Goal: Task Accomplishment & Management: Manage account settings

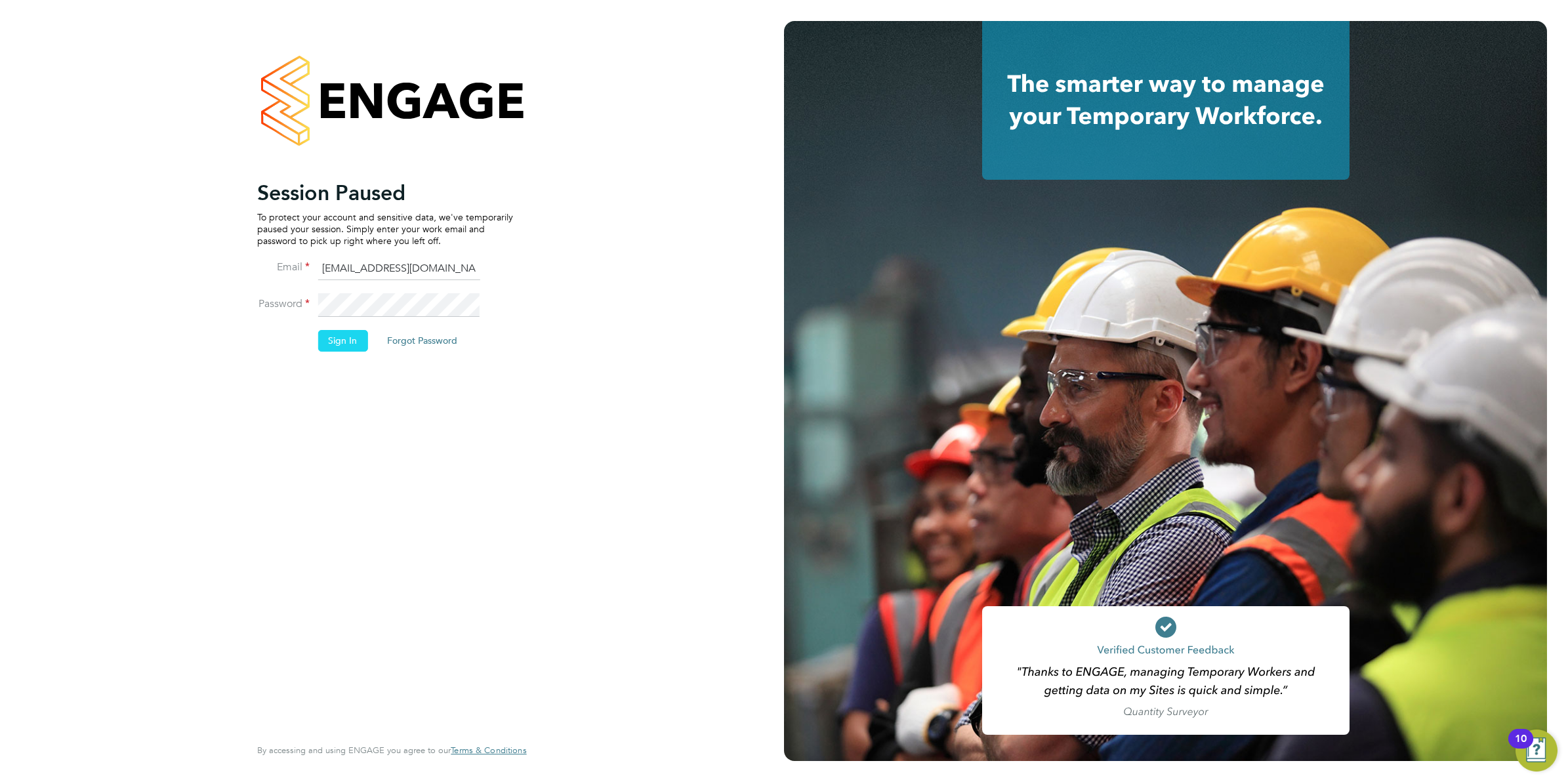
click at [347, 343] on button "Sign In" at bounding box center [342, 340] width 50 height 21
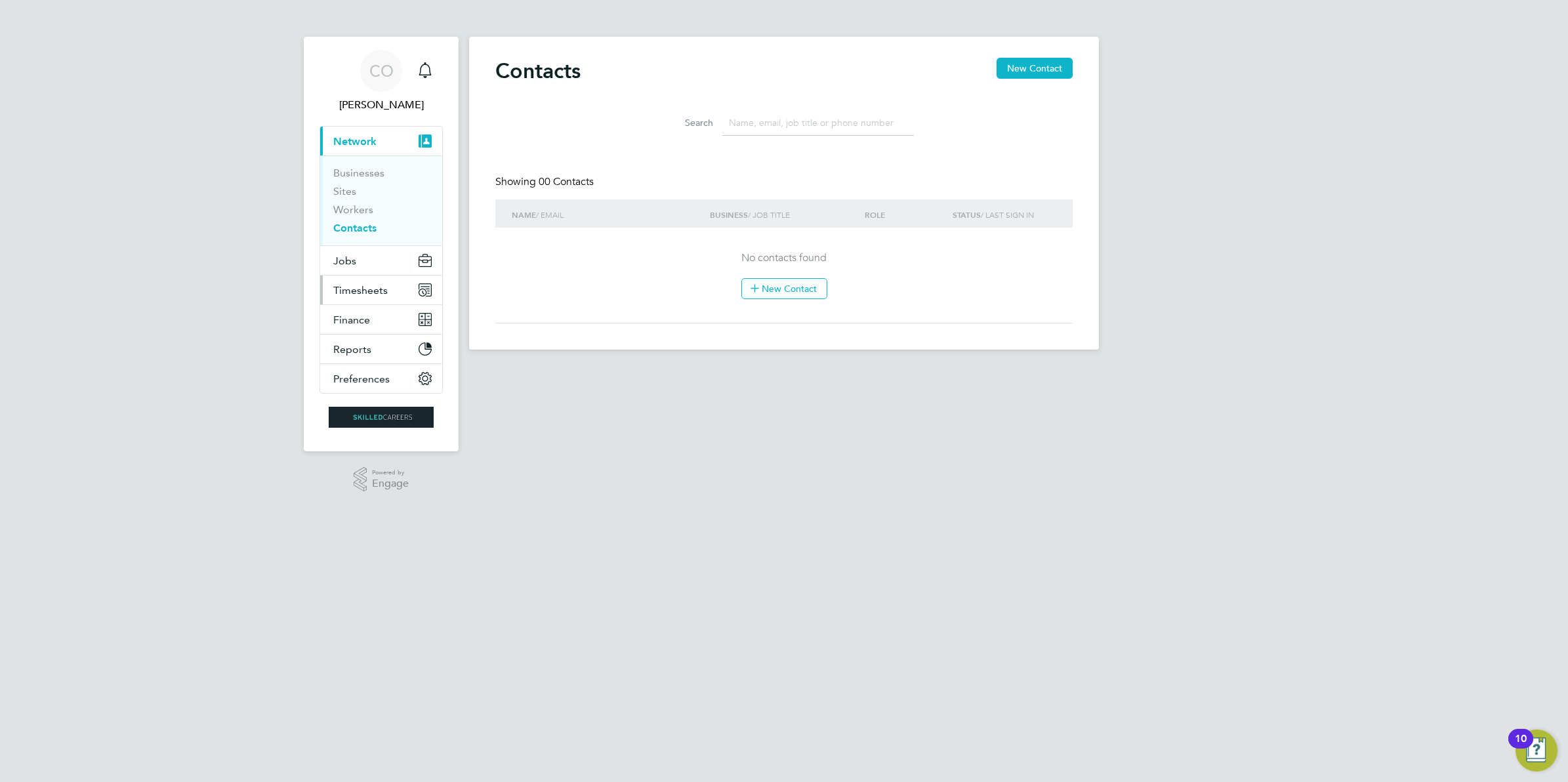
click at [350, 293] on span "Timesheets" at bounding box center [360, 290] width 54 height 12
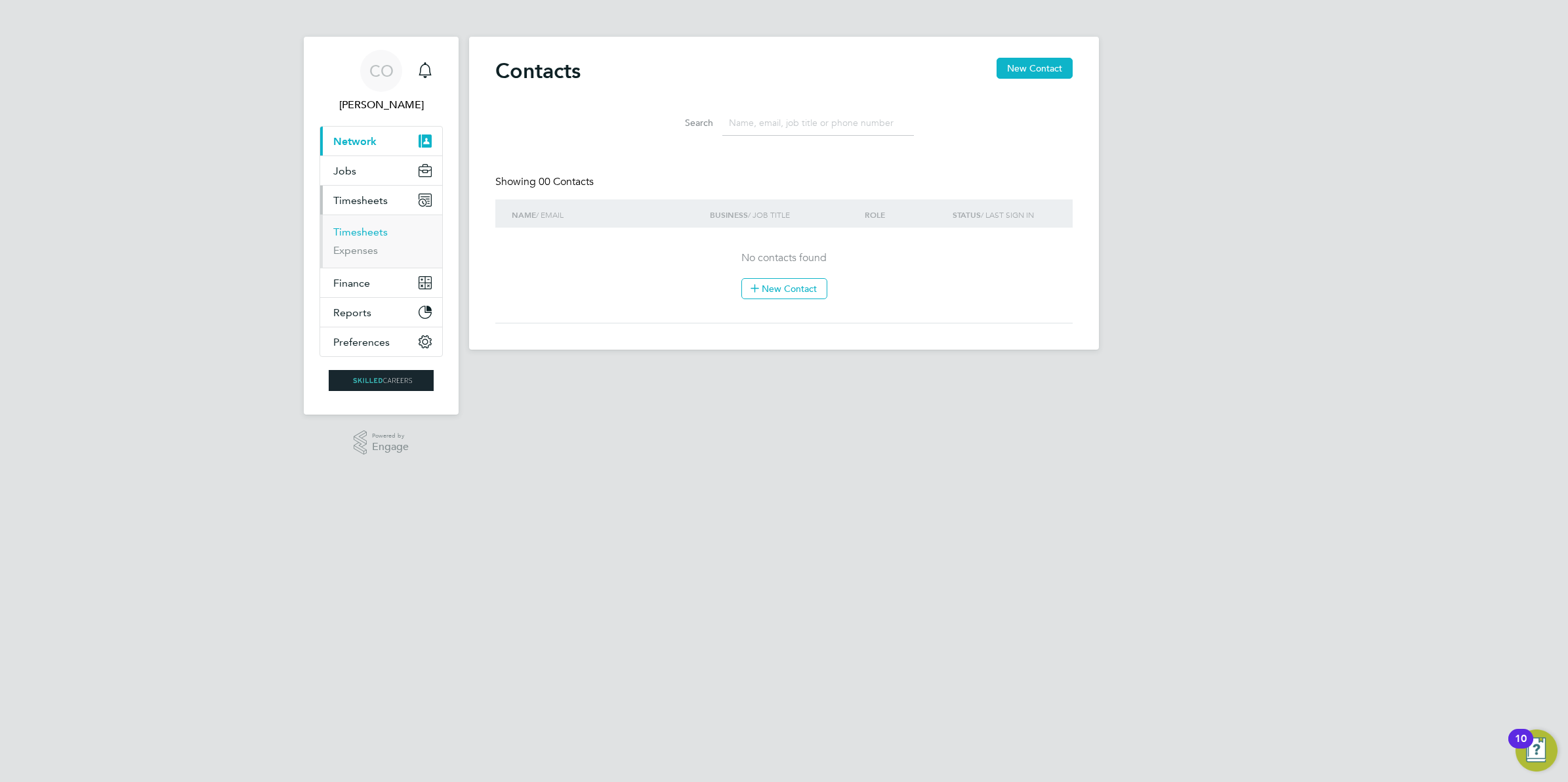
click at [361, 229] on link "Timesheets" at bounding box center [360, 231] width 54 height 12
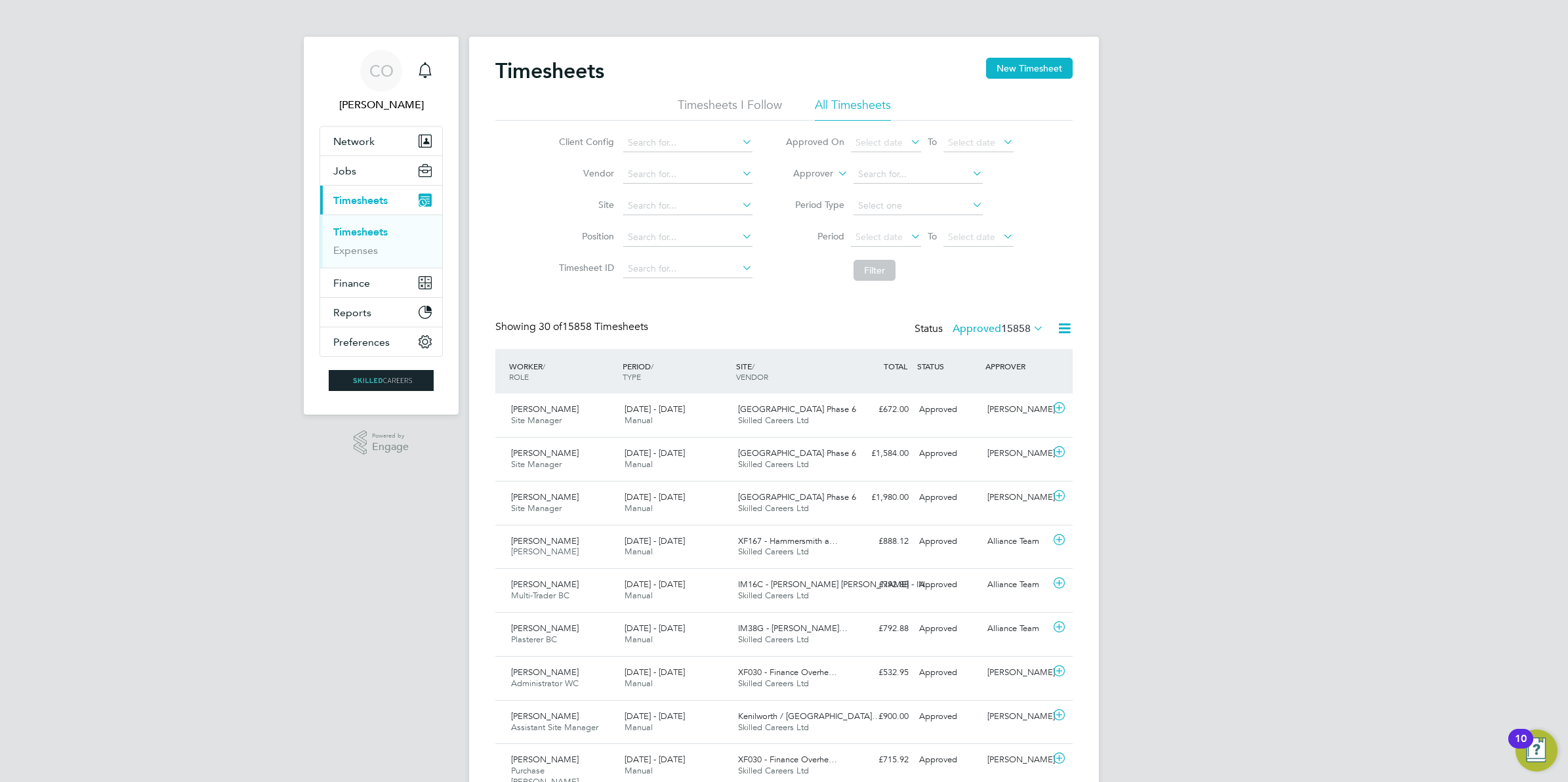
click at [1031, 329] on icon at bounding box center [1031, 328] width 0 height 18
click at [1020, 374] on li "11" at bounding box center [1022, 370] width 33 height 18
click at [1031, 329] on icon at bounding box center [1031, 328] width 0 height 18
click at [965, 371] on li "Saved" at bounding box center [975, 370] width 60 height 18
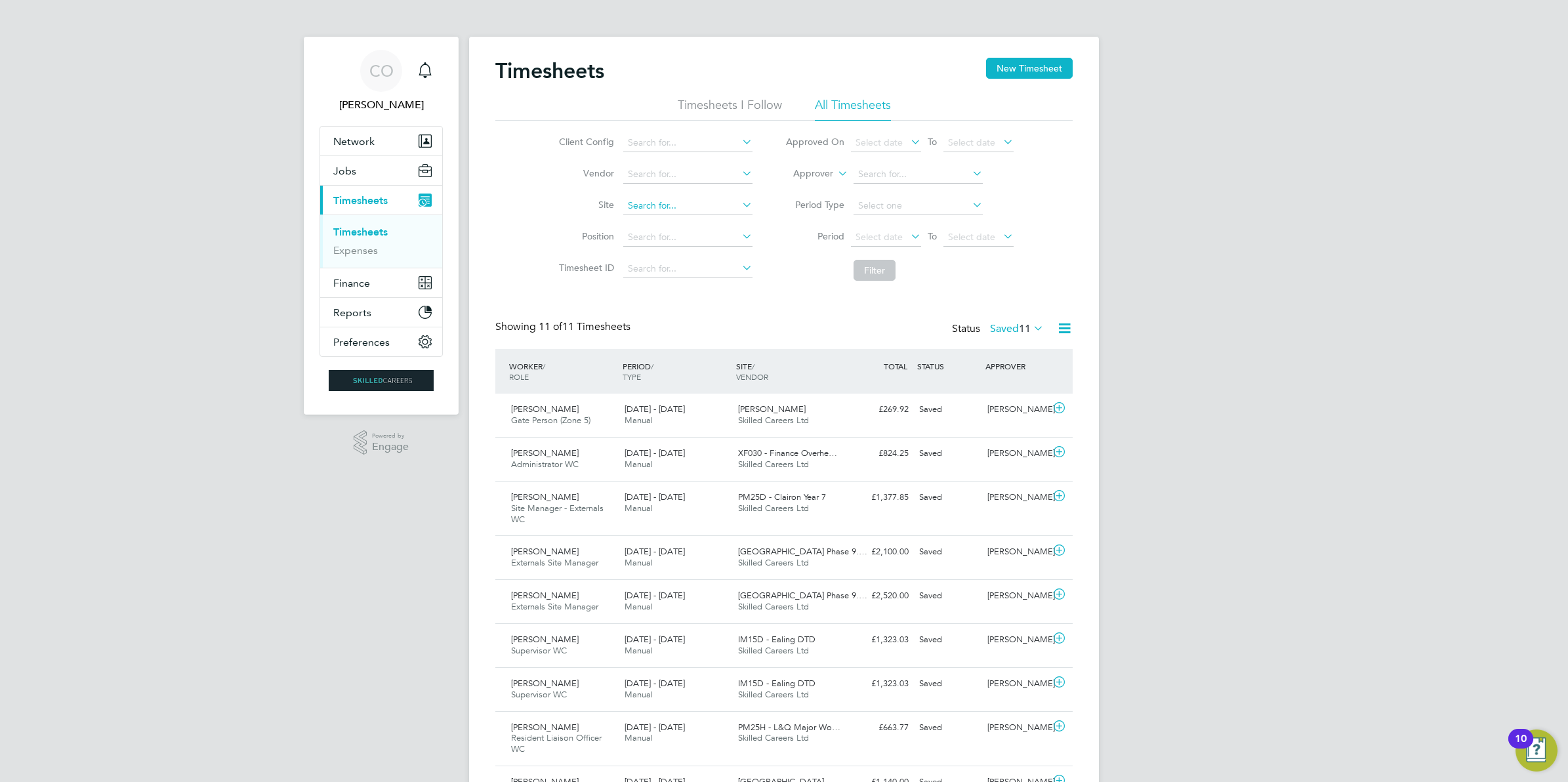
click at [644, 208] on input at bounding box center [688, 205] width 129 height 18
click at [683, 224] on li "Bexhill Phase 2" at bounding box center [712, 223] width 181 height 17
type input "Bexhill Phase 2"
click at [865, 266] on button "Filter" at bounding box center [875, 270] width 42 height 21
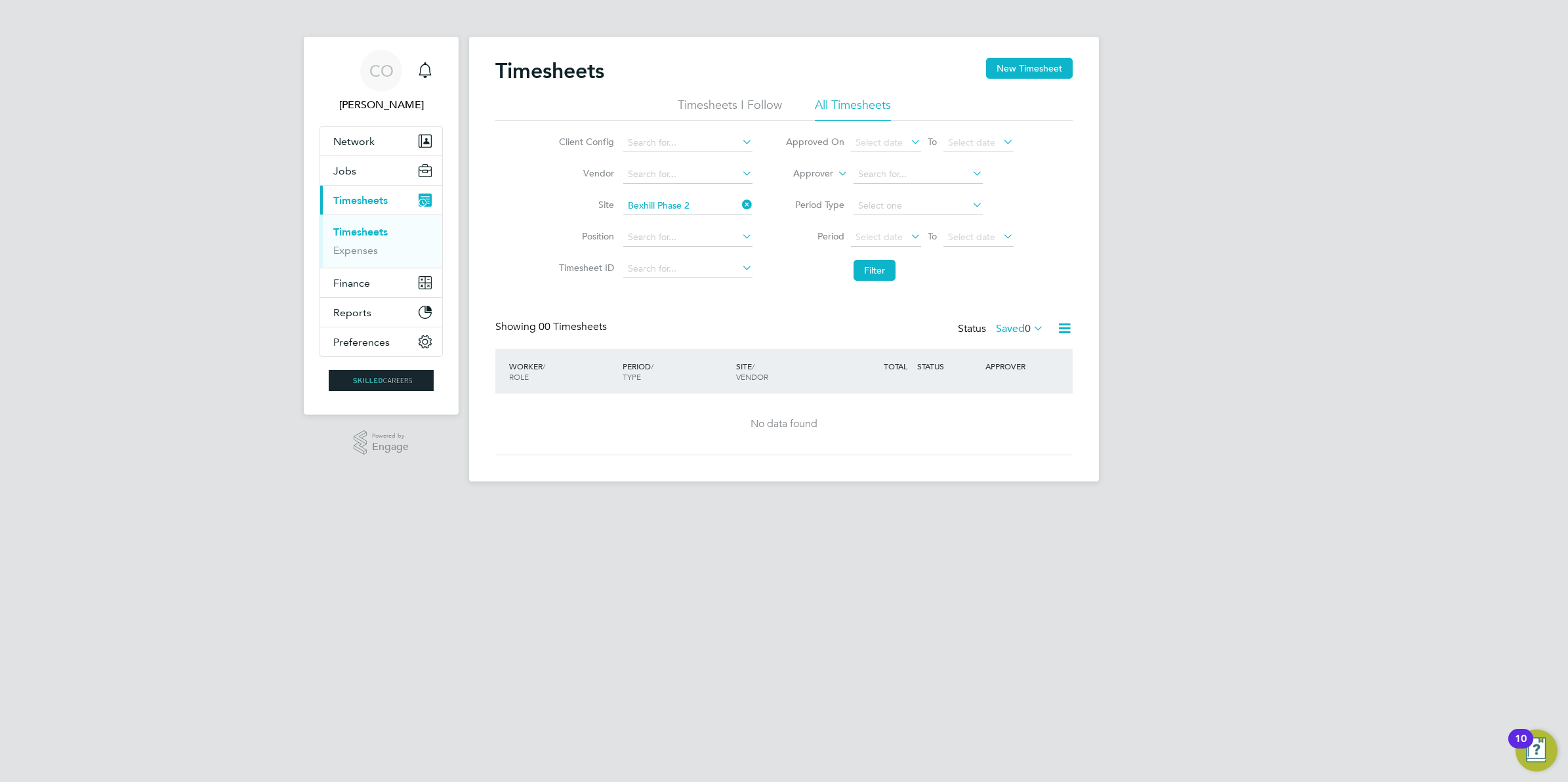
click at [1031, 329] on icon at bounding box center [1031, 328] width 0 height 18
click at [1020, 371] on li "Saved" at bounding box center [1012, 370] width 60 height 18
click at [1031, 328] on icon at bounding box center [1031, 328] width 0 height 18
click at [1022, 390] on li "Submitted" at bounding box center [1012, 389] width 60 height 18
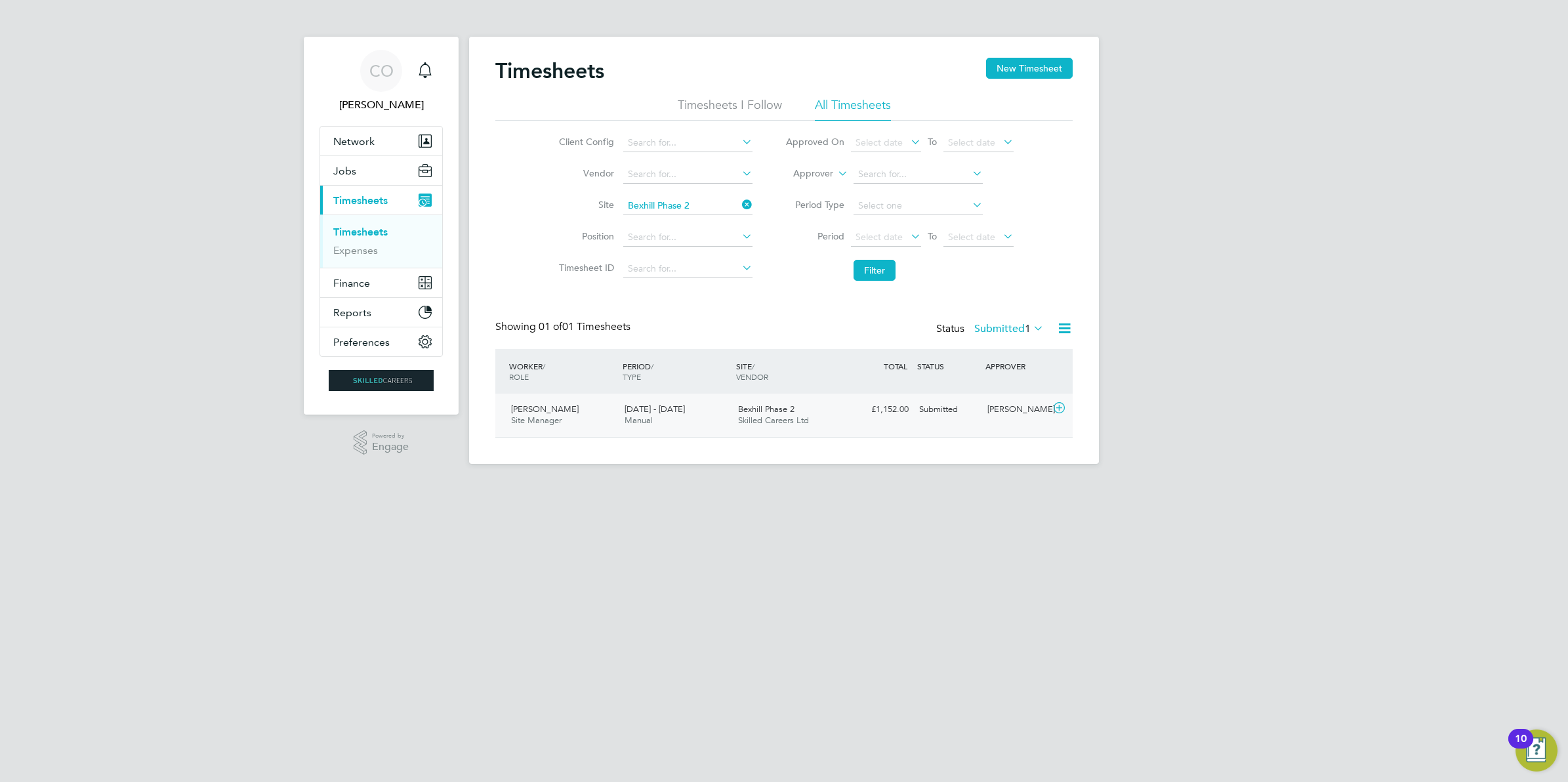
click at [775, 416] on span "Skilled Careers Ltd" at bounding box center [774, 420] width 71 height 11
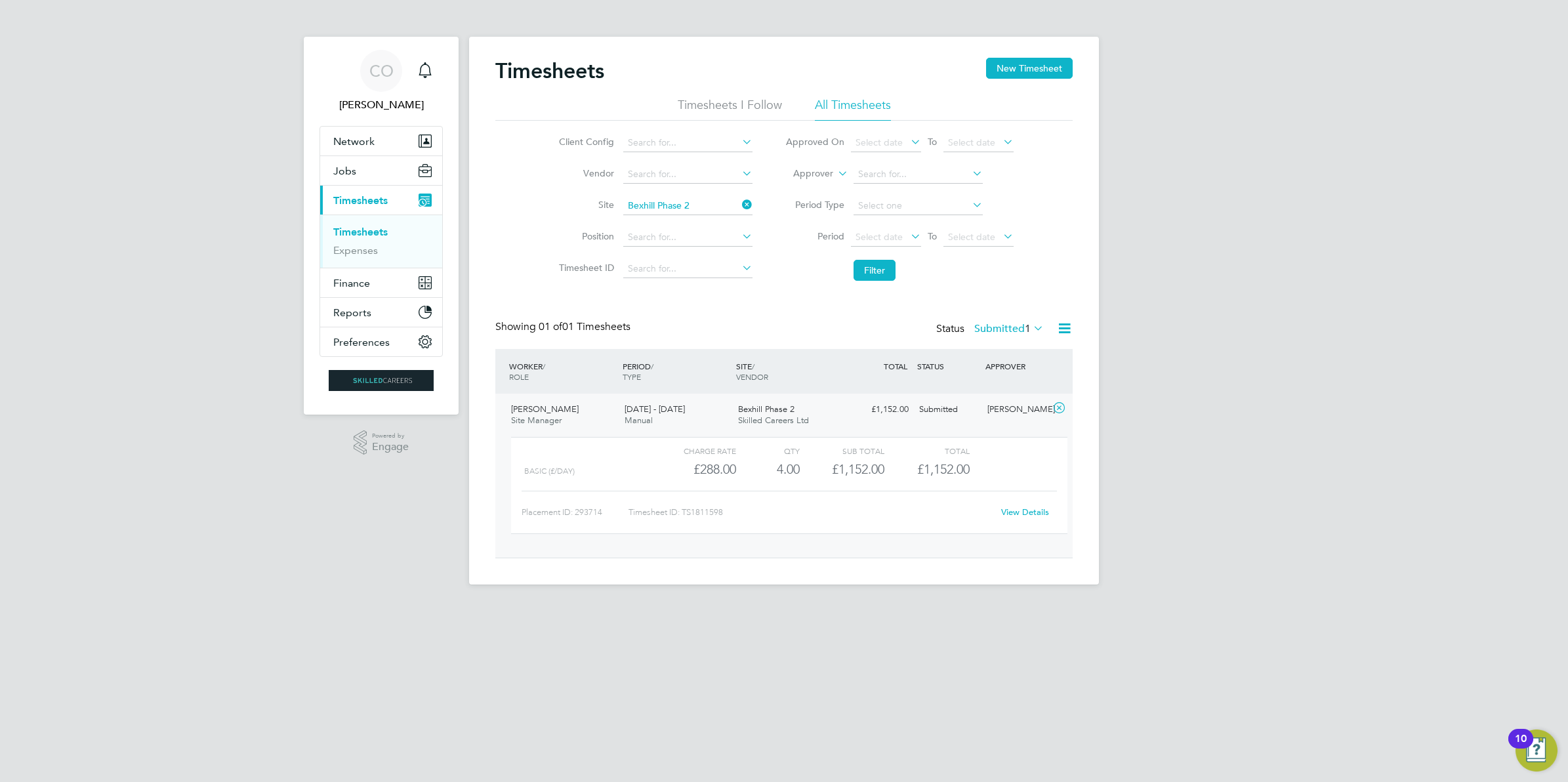
click at [1028, 513] on link "View Details" at bounding box center [1025, 511] width 48 height 11
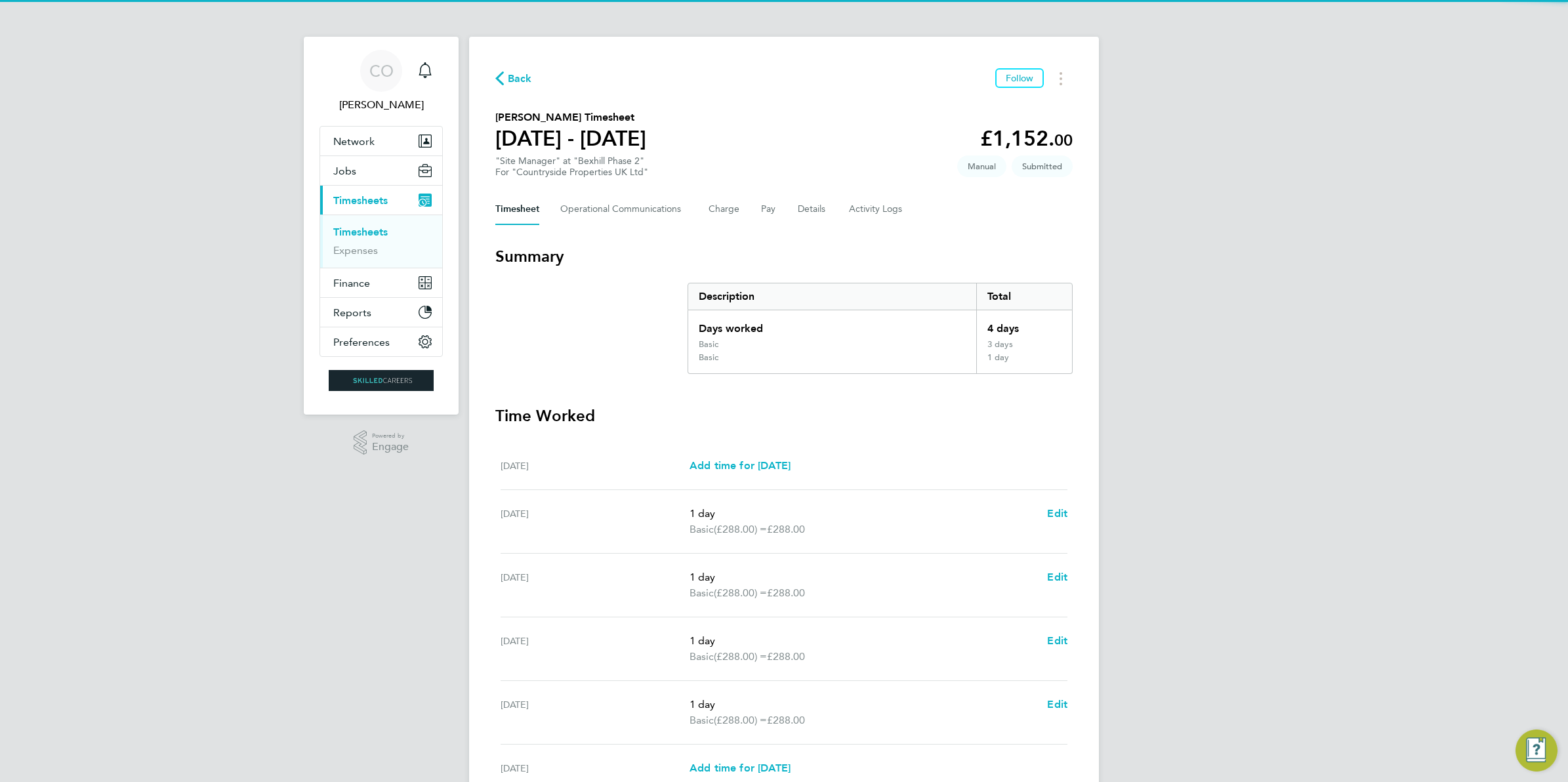
scroll to position [174, 0]
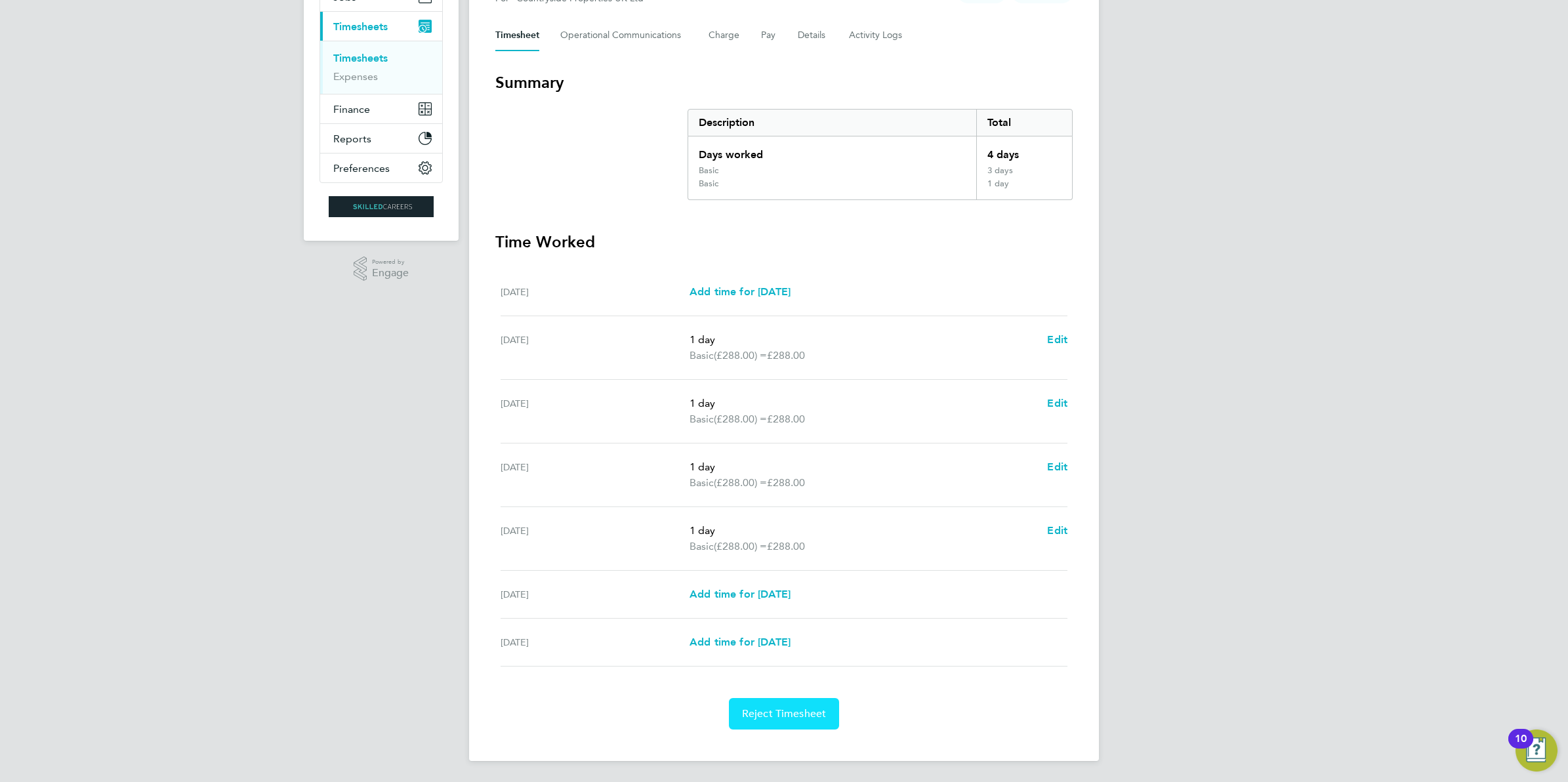
click at [801, 722] on button "Reject Timesheet" at bounding box center [784, 713] width 111 height 31
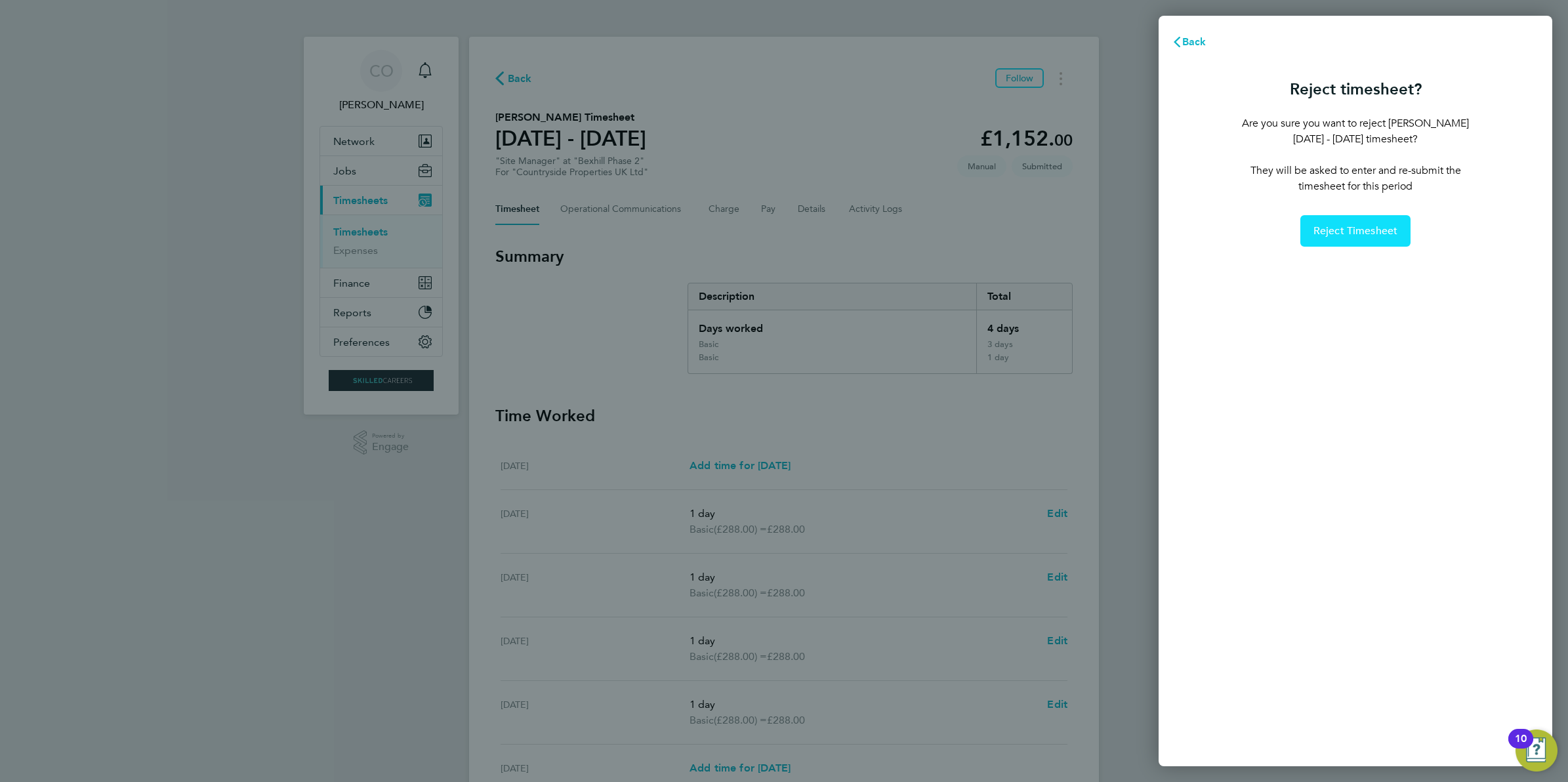
click at [1353, 226] on span "Reject Timesheet" at bounding box center [1356, 231] width 85 height 13
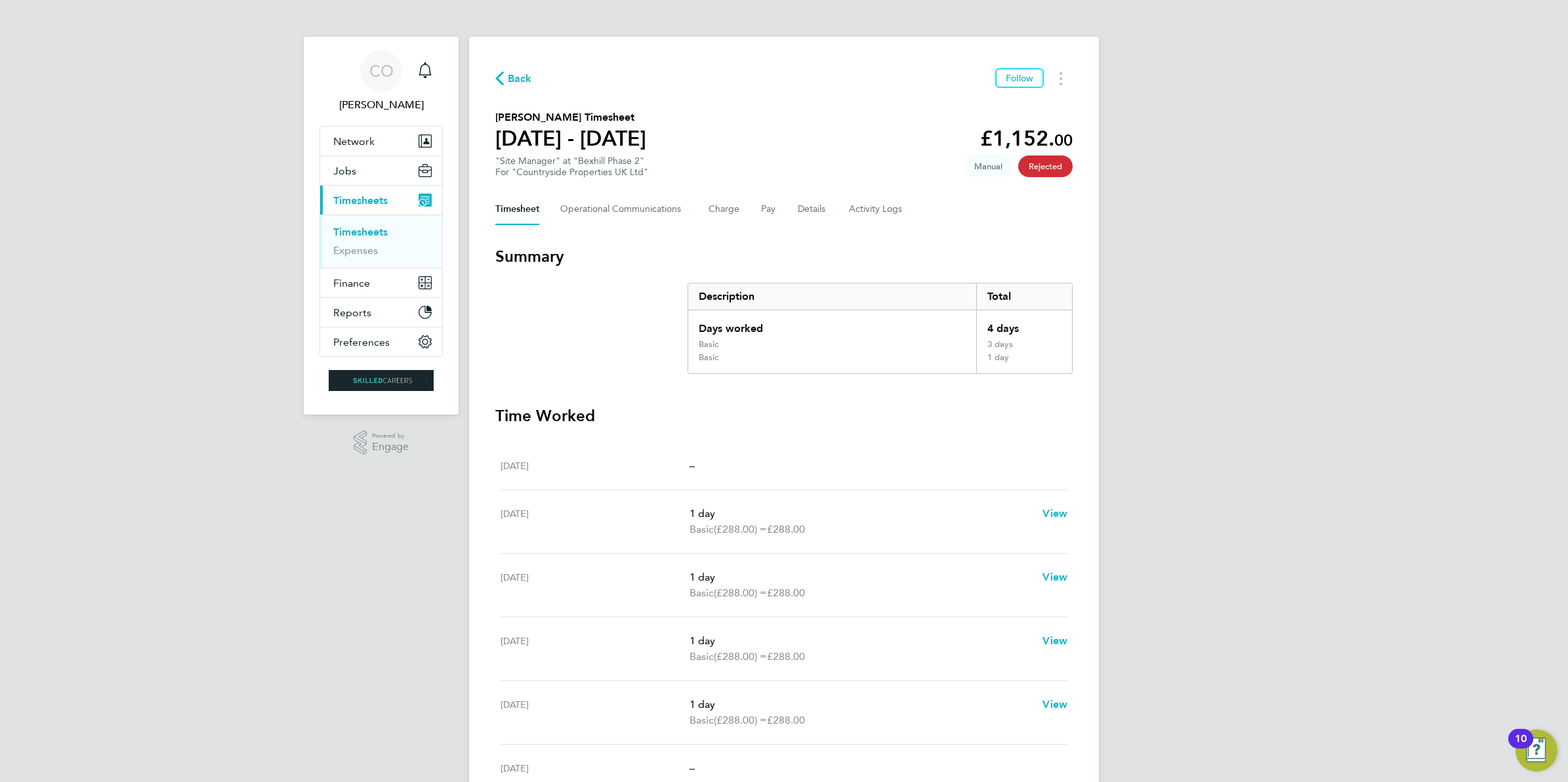
click at [376, 237] on link "Timesheets" at bounding box center [360, 231] width 54 height 12
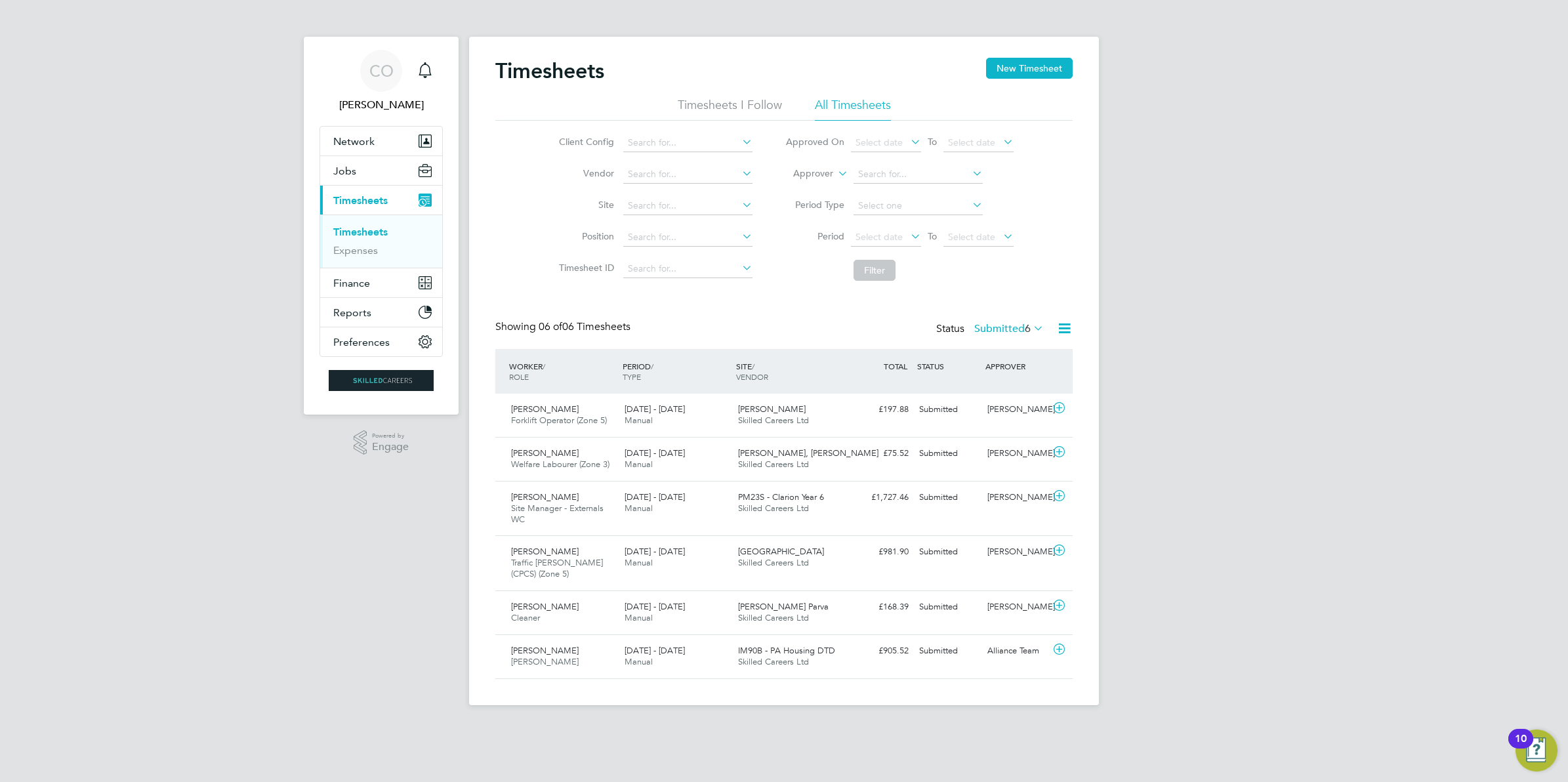
click at [1015, 54] on div "Timesheets New Timesheet Timesheets I Follow All Timesheets Client Config Vendo…" at bounding box center [784, 371] width 630 height 669
click at [1020, 64] on button "New Timesheet" at bounding box center [1029, 68] width 86 height 21
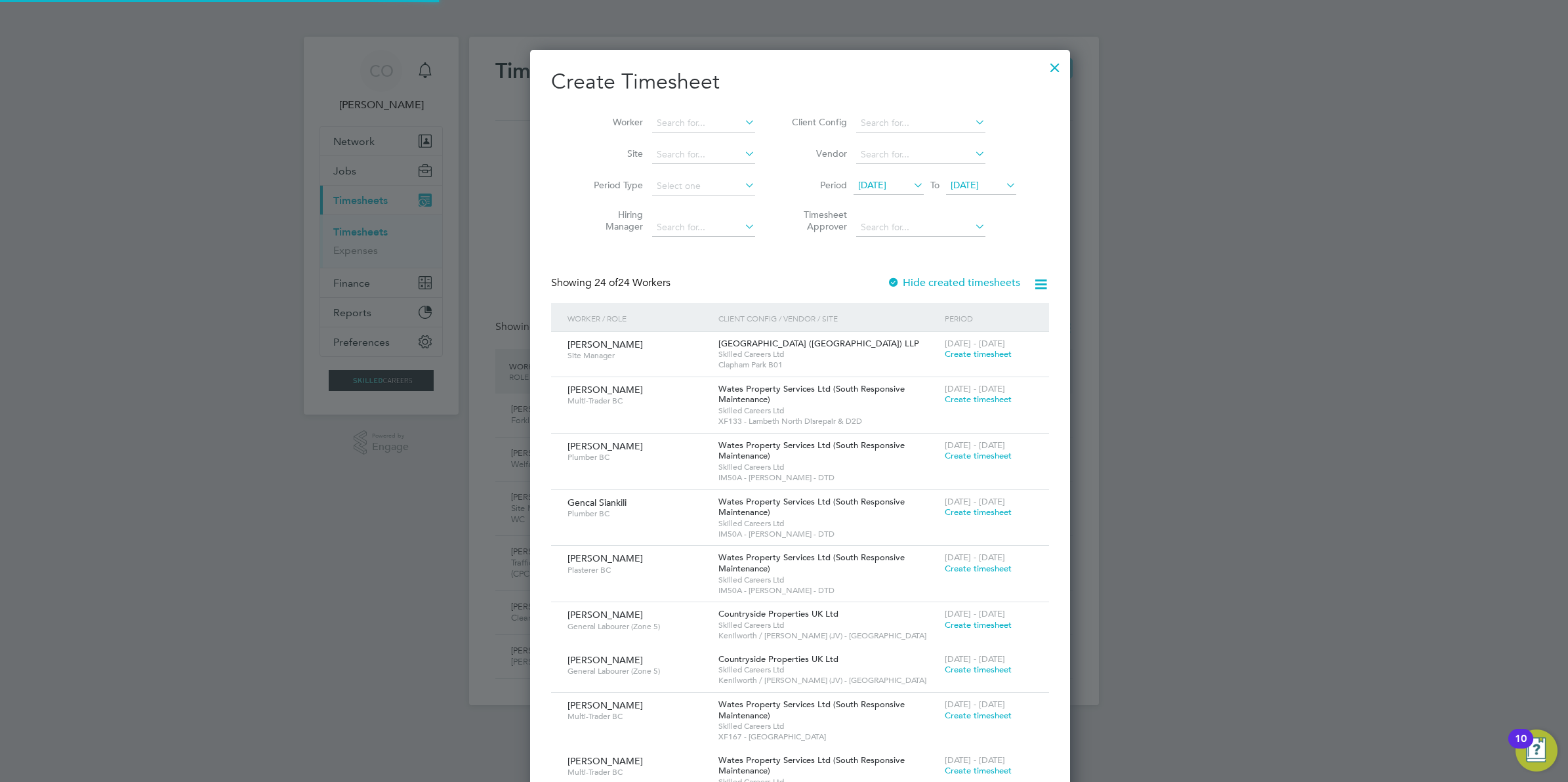
scroll to position [7, 5]
click at [693, 110] on li "Worker" at bounding box center [669, 123] width 204 height 31
click at [693, 126] on input at bounding box center [703, 123] width 103 height 18
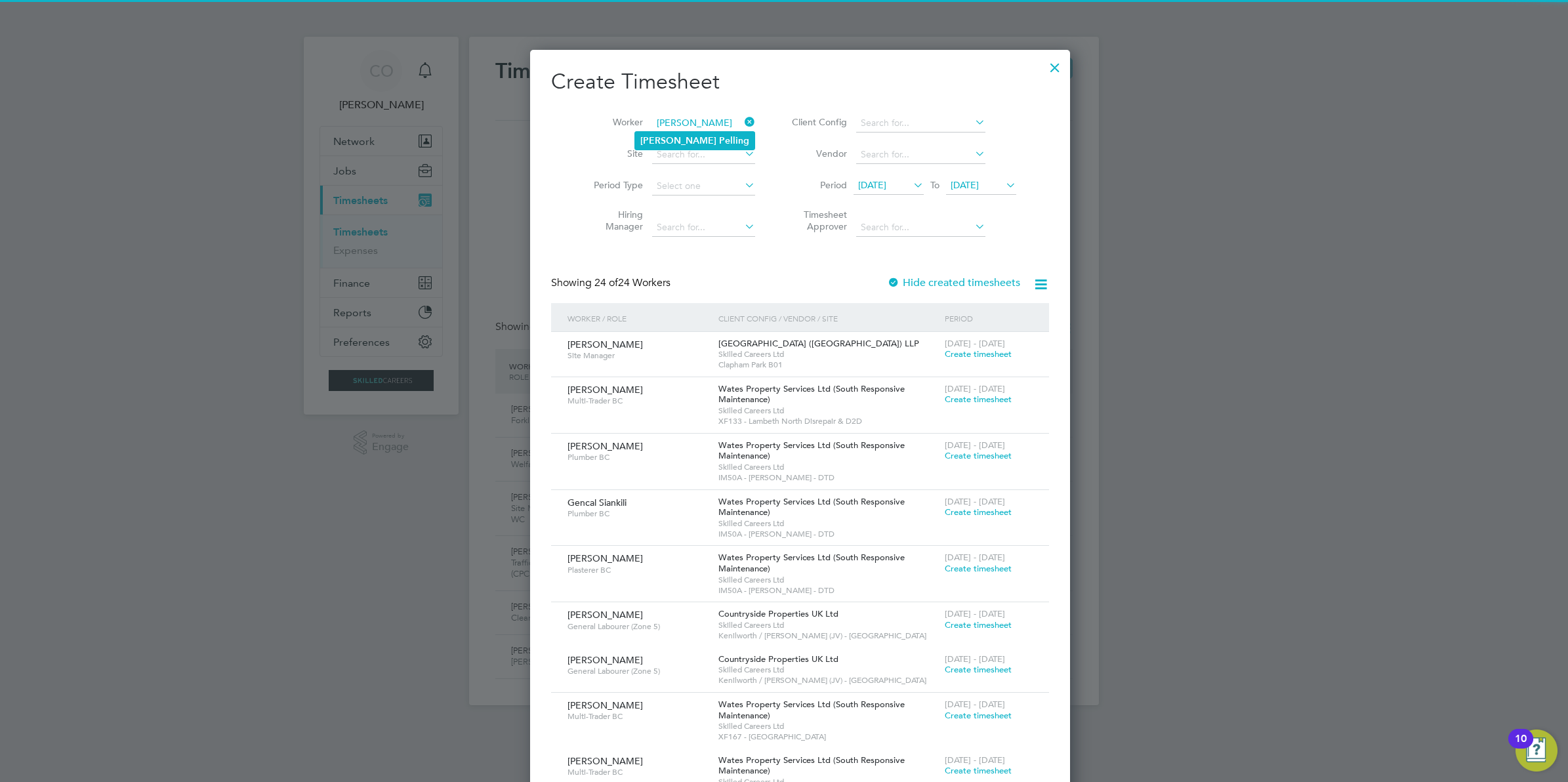
click at [719, 139] on b "Pelling" at bounding box center [734, 140] width 30 height 11
type input "[PERSON_NAME]"
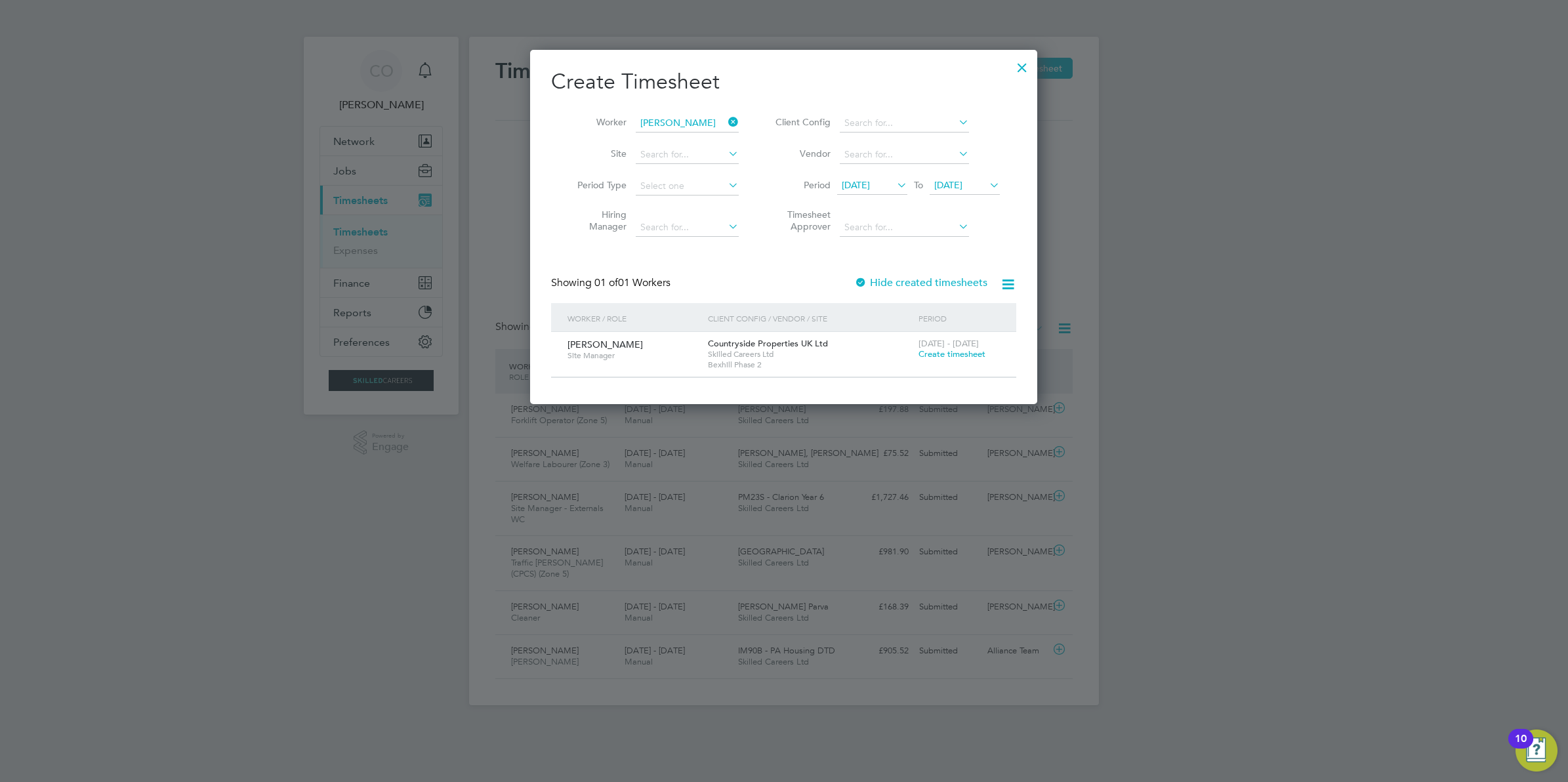
click at [963, 352] on span "Create timesheet" at bounding box center [952, 353] width 67 height 11
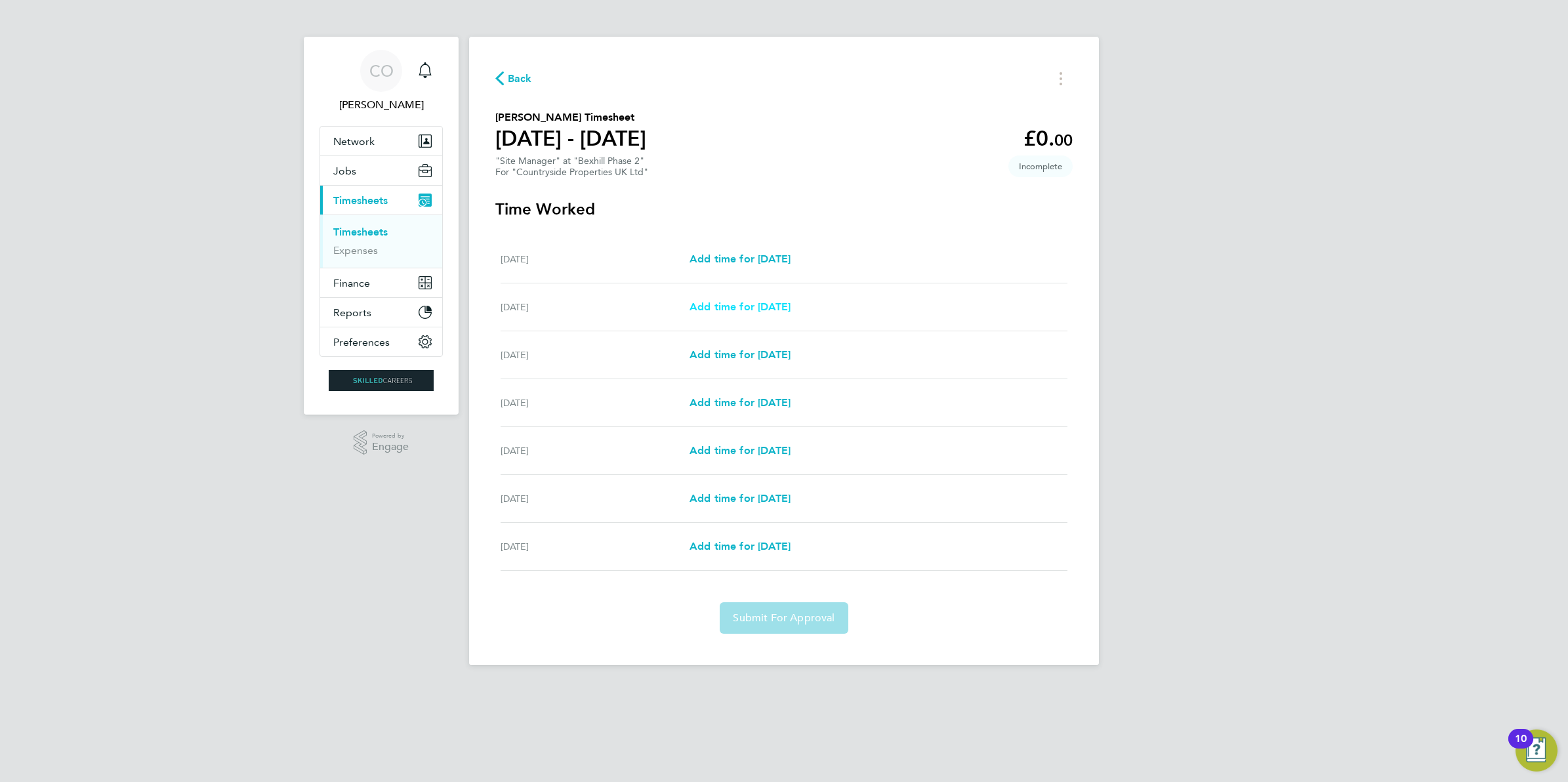
click at [791, 300] on link "Add time for Tue 26 Aug" at bounding box center [740, 307] width 101 height 16
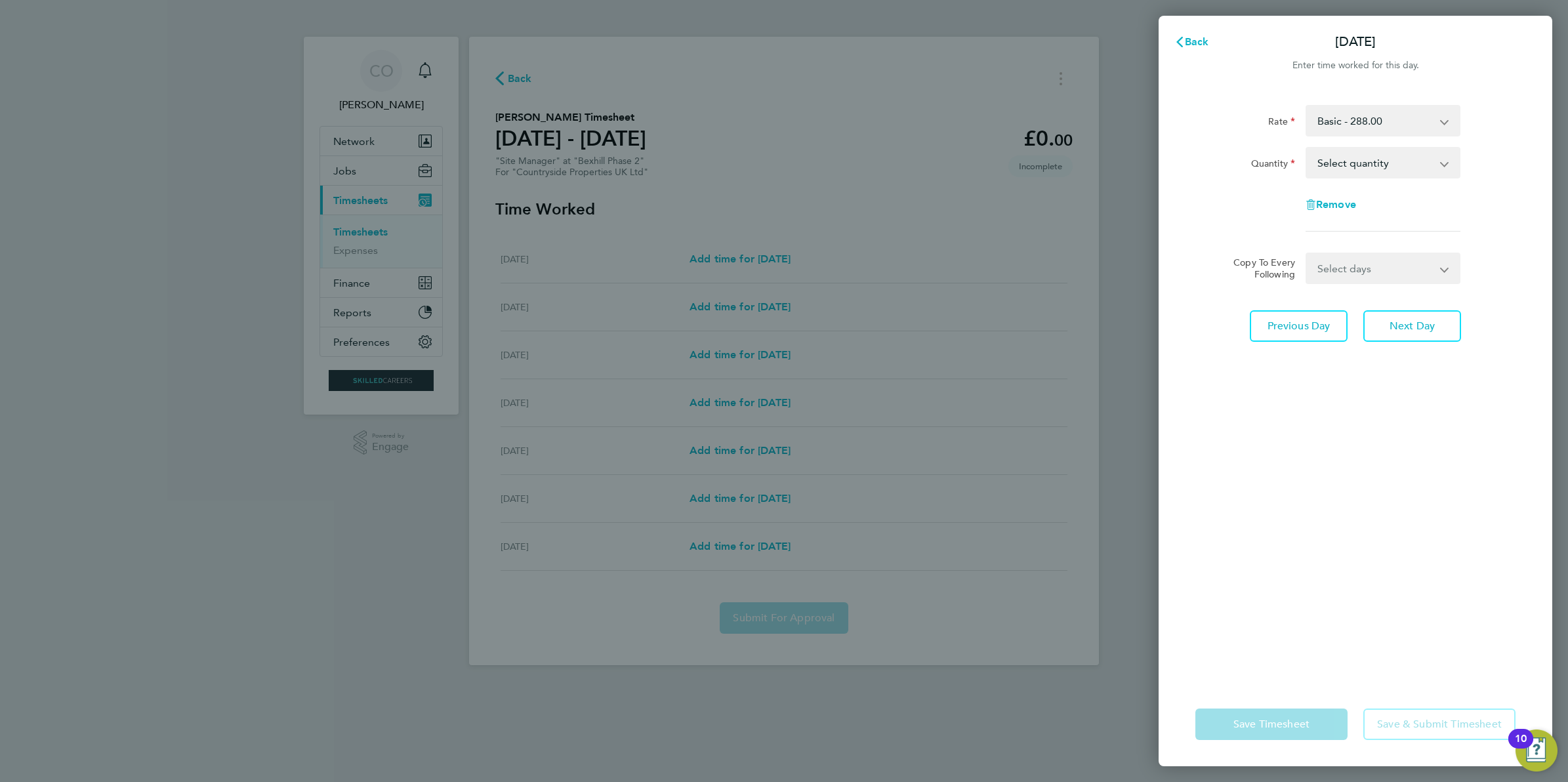
click at [1353, 179] on div "Rate Basic - 288.00 Quantity Select quantity 0.5 1 Remove" at bounding box center [1355, 168] width 320 height 127
click at [1366, 165] on select "Select quantity 0.5 1" at bounding box center [1375, 162] width 136 height 29
select select "1"
click at [1307, 148] on select "Select quantity 0.5 1" at bounding box center [1375, 162] width 136 height 29
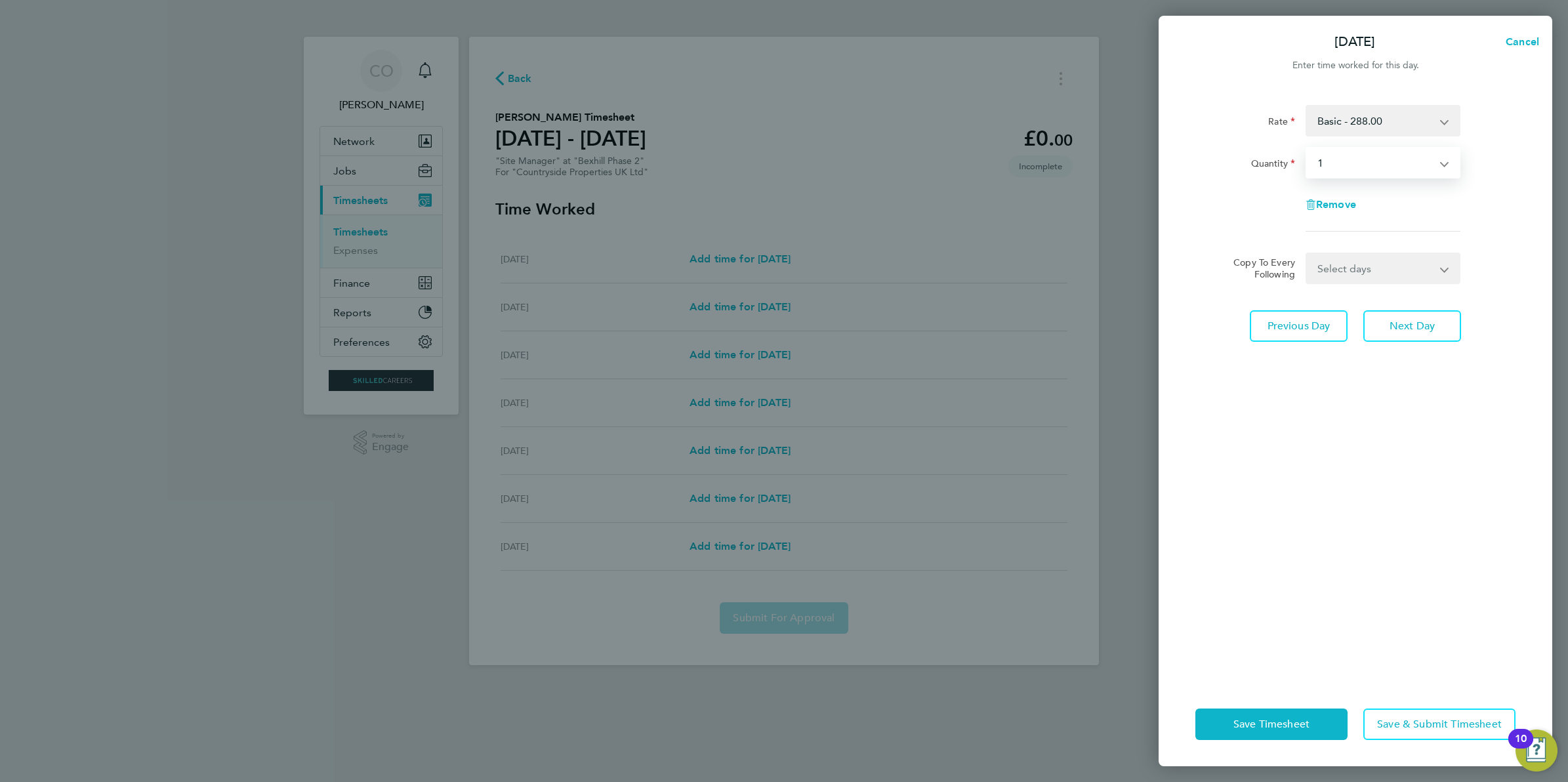
click at [1357, 266] on select "Select days Day Weekday (Mon-Fri) Weekend (Sat-Sun) Wednesday Thursday Friday S…" at bounding box center [1376, 268] width 138 height 29
select select "WEEKDAY"
click at [1307, 254] on select "Select days Day Weekday (Mon-Fri) Weekend (Sat-Sun) Wednesday Thursday Friday S…" at bounding box center [1376, 268] width 138 height 29
select select "2025-08-31"
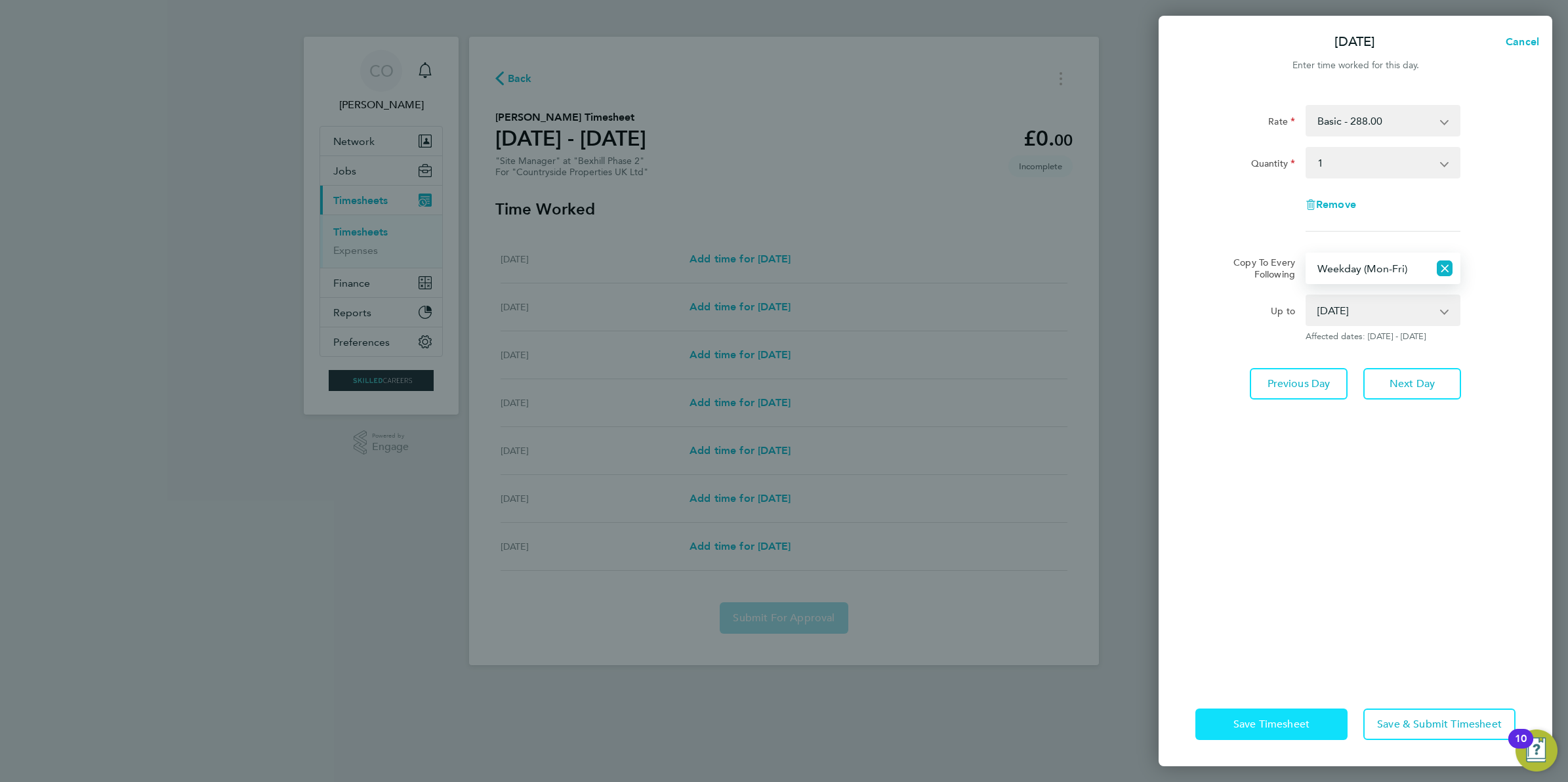
click at [1264, 715] on button "Save Timesheet" at bounding box center [1271, 724] width 152 height 31
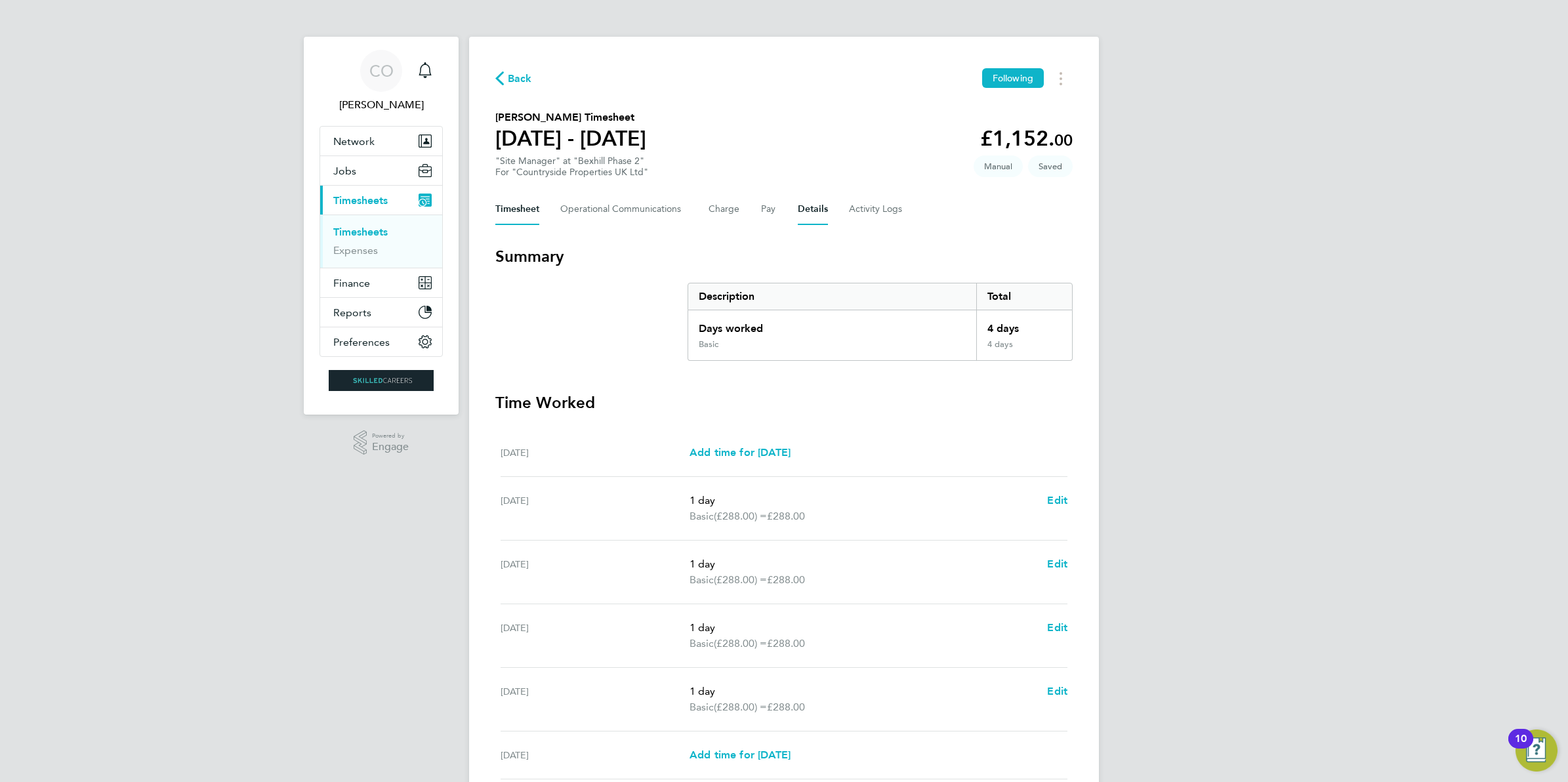
click at [814, 216] on button "Details" at bounding box center [813, 209] width 30 height 31
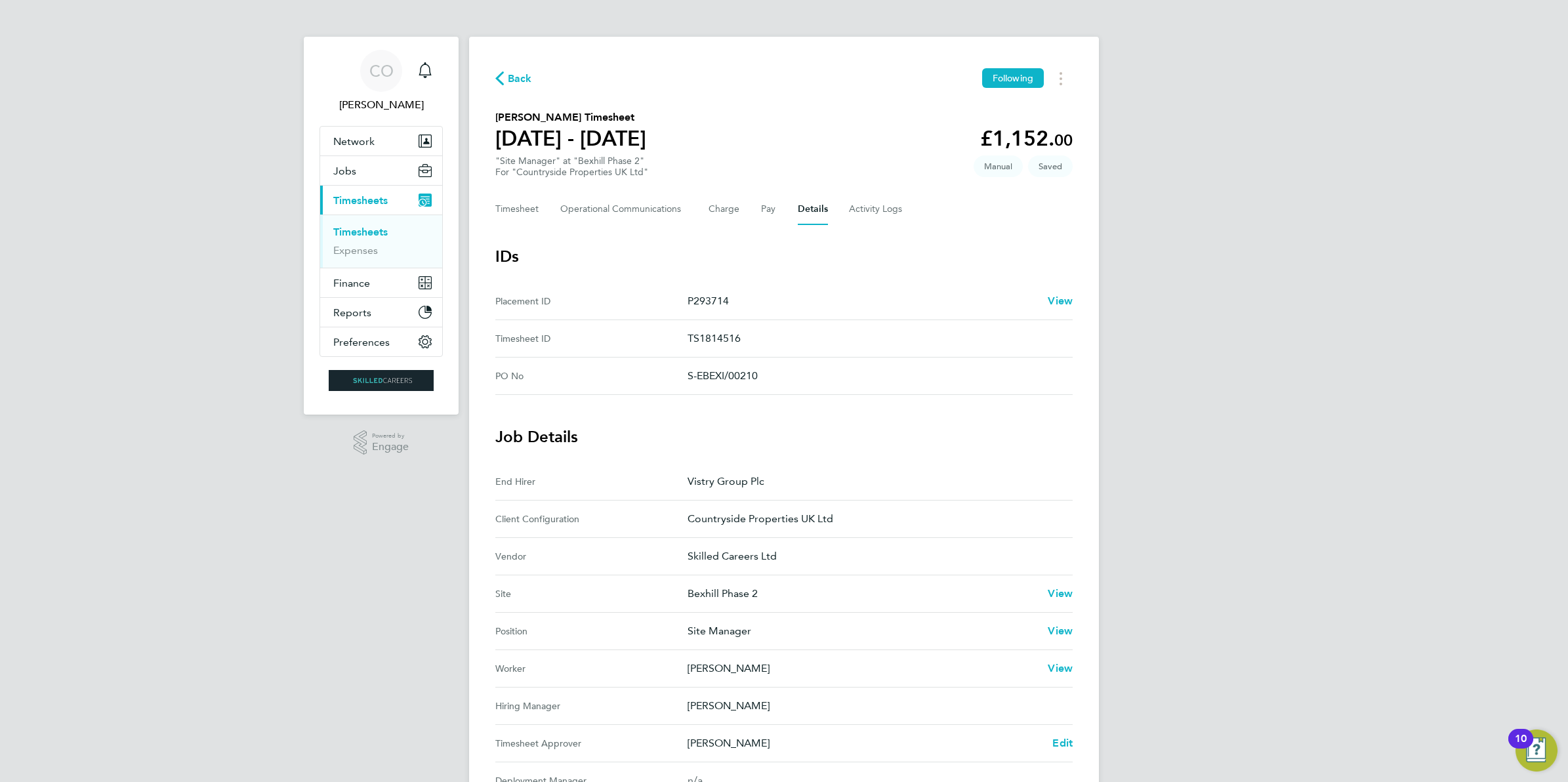
click at [491, 207] on div "Back Following Shaun Pelling's Timesheet 25 - 31 Aug 2025 £1,152. 00 "Site Mana…" at bounding box center [784, 561] width 630 height 1049
click at [508, 207] on button "Timesheet" at bounding box center [517, 209] width 44 height 31
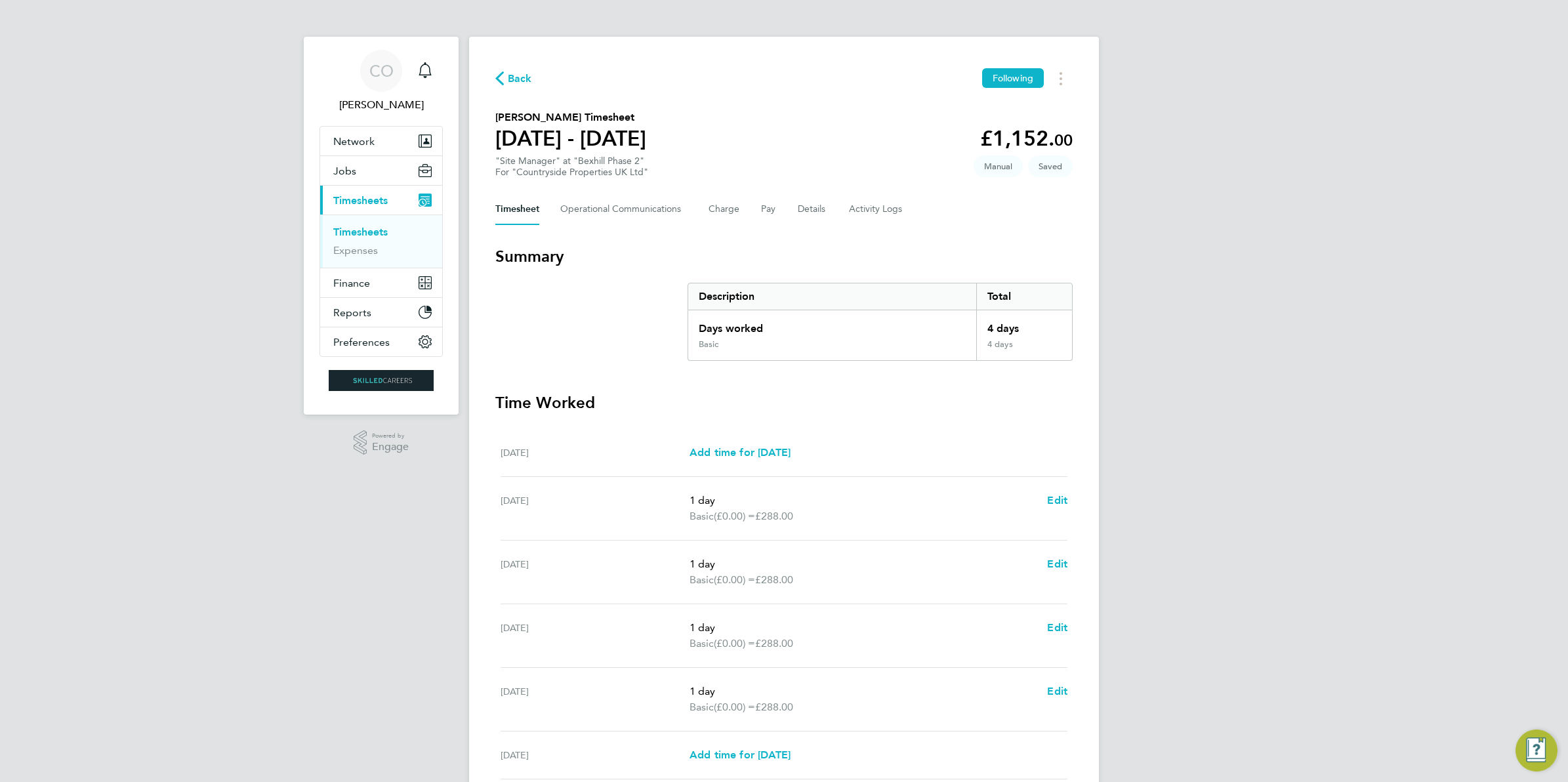
scroll to position [162, 0]
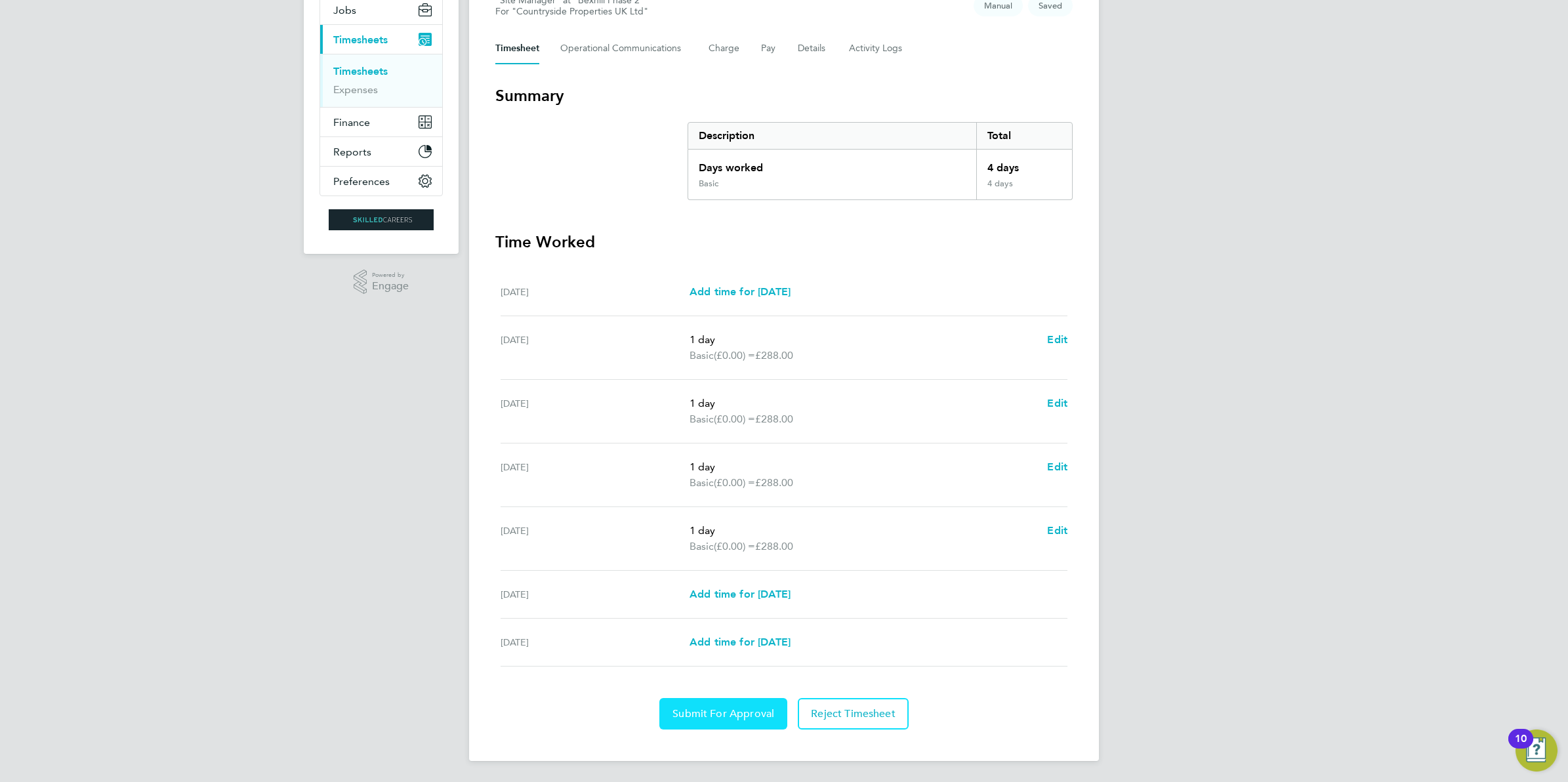
click at [746, 707] on button "Submit For Approval" at bounding box center [723, 713] width 128 height 31
